Goal: Information Seeking & Learning: Learn about a topic

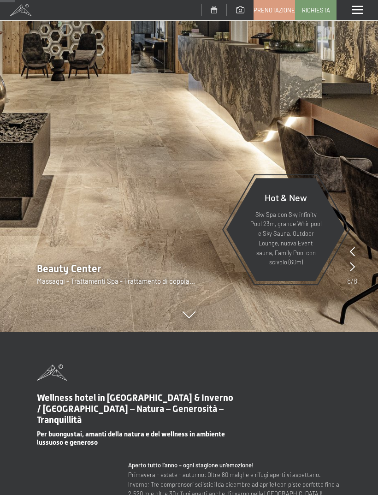
click at [199, 318] on img at bounding box center [189, 84] width 378 height 495
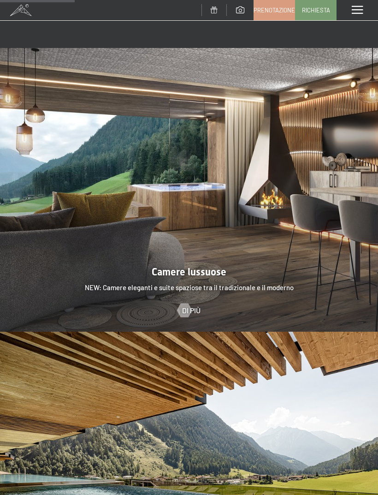
scroll to position [790, 0]
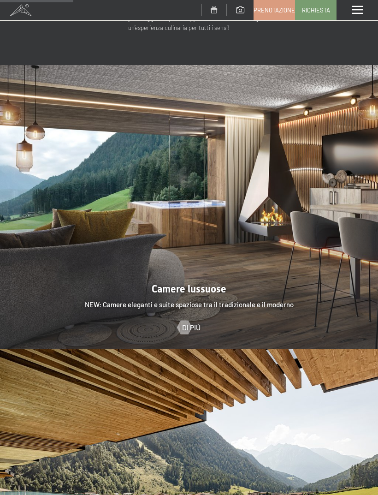
click at [182, 320] on div at bounding box center [184, 327] width 8 height 14
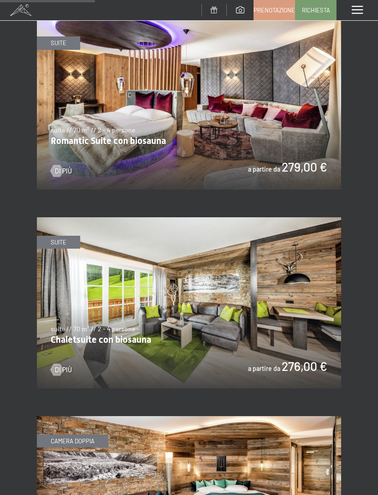
scroll to position [880, 0]
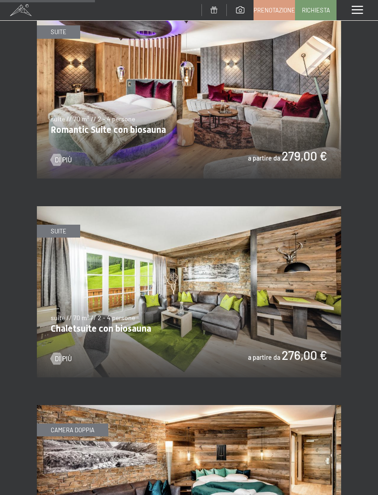
click at [317, 317] on img at bounding box center [189, 291] width 304 height 171
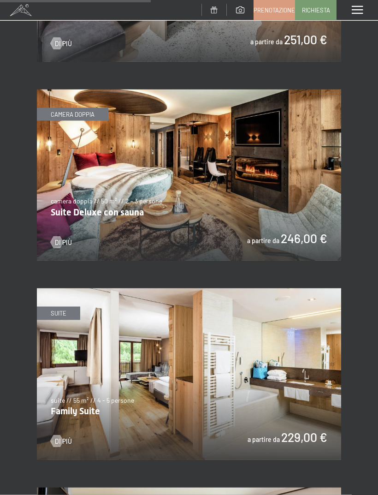
scroll to position [1395, 0]
click at [273, 201] on img at bounding box center [189, 174] width 304 height 171
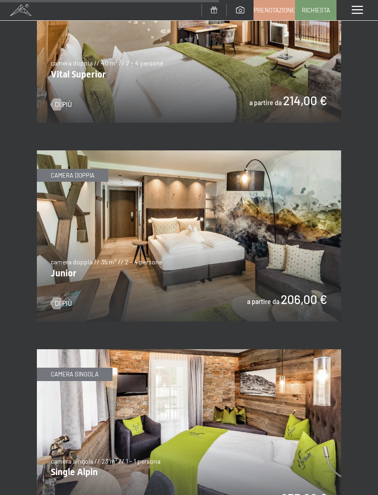
scroll to position [2138, 0]
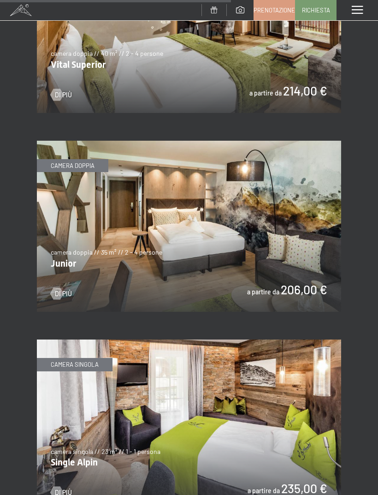
click at [292, 227] on img at bounding box center [189, 226] width 304 height 171
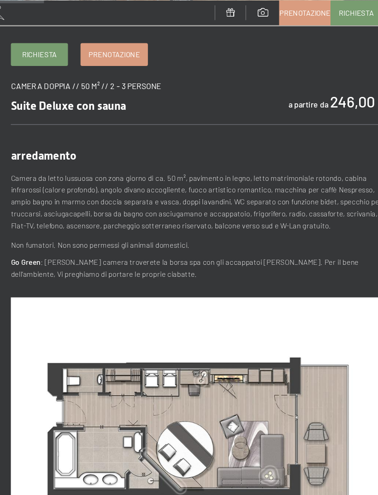
scroll to position [82, 0]
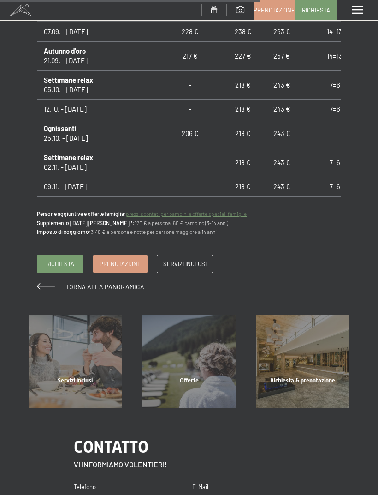
scroll to position [809, 0]
click at [85, 377] on div "Servizi inclusi" at bounding box center [75, 392] width 114 height 31
